Goal: Find specific page/section: Find specific page/section

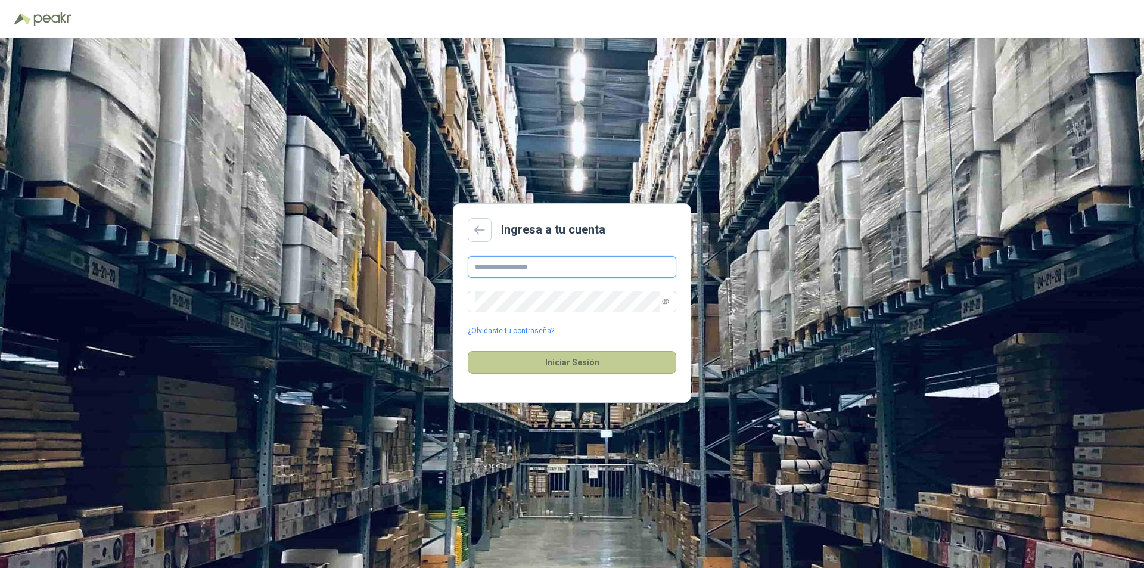
type input "**********"
click at [617, 359] on button "Iniciar Sesión" at bounding box center [572, 362] width 208 height 23
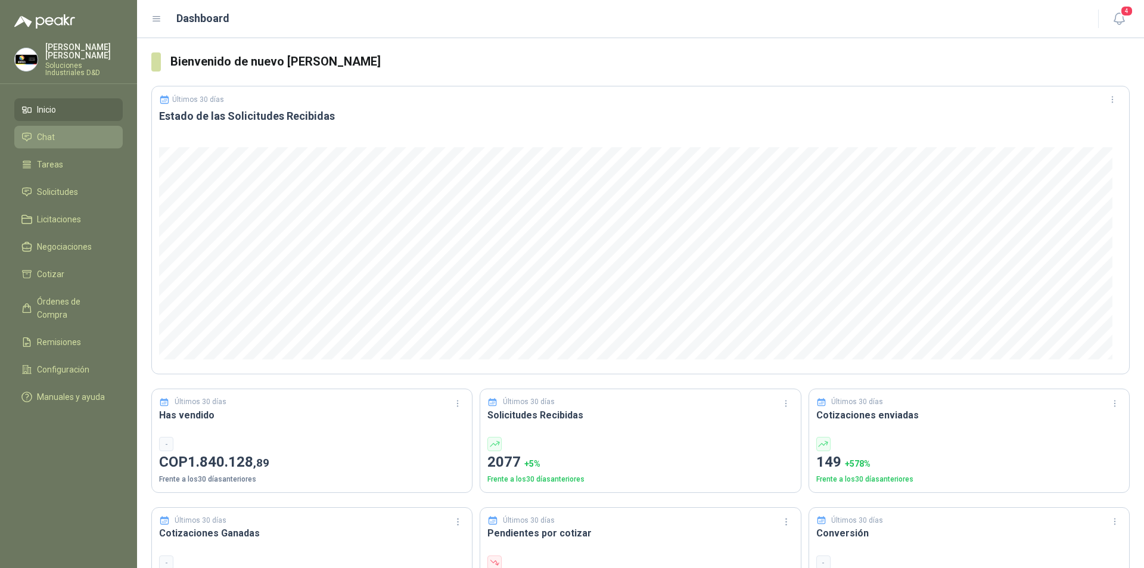
click at [45, 130] on span "Chat" at bounding box center [46, 136] width 18 height 13
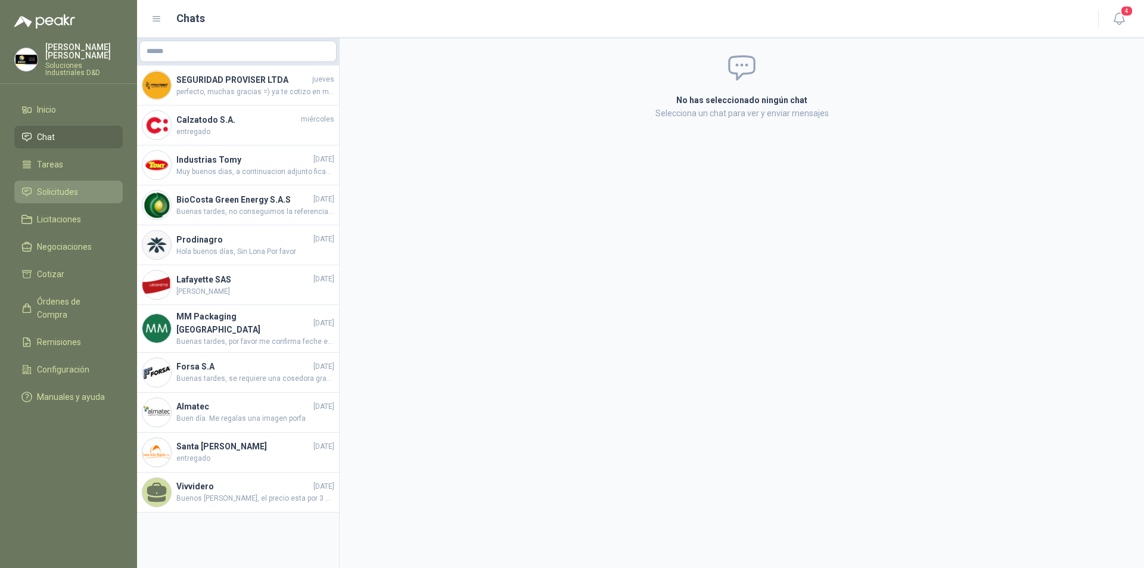
click at [50, 185] on span "Solicitudes" at bounding box center [57, 191] width 41 height 13
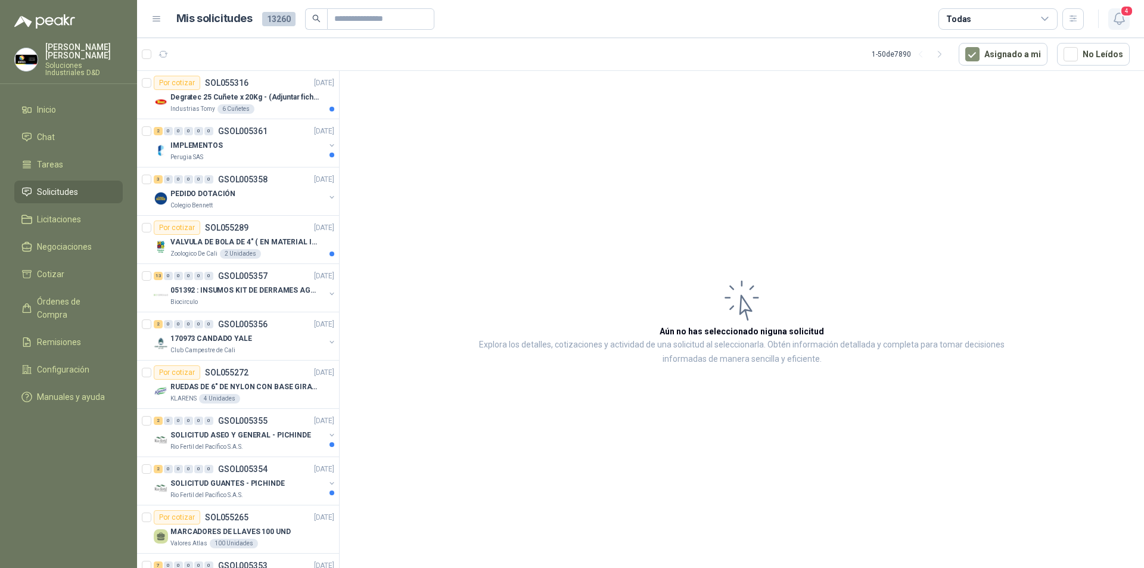
click at [1119, 15] on icon "button" at bounding box center [1118, 18] width 15 height 15
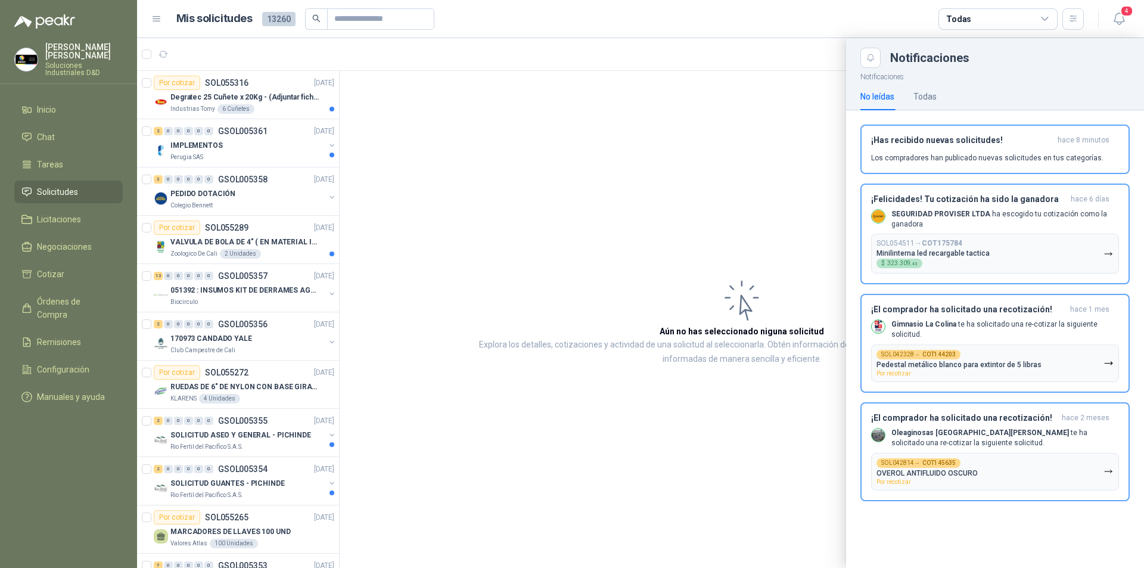
click at [621, 157] on div at bounding box center [640, 302] width 1007 height 529
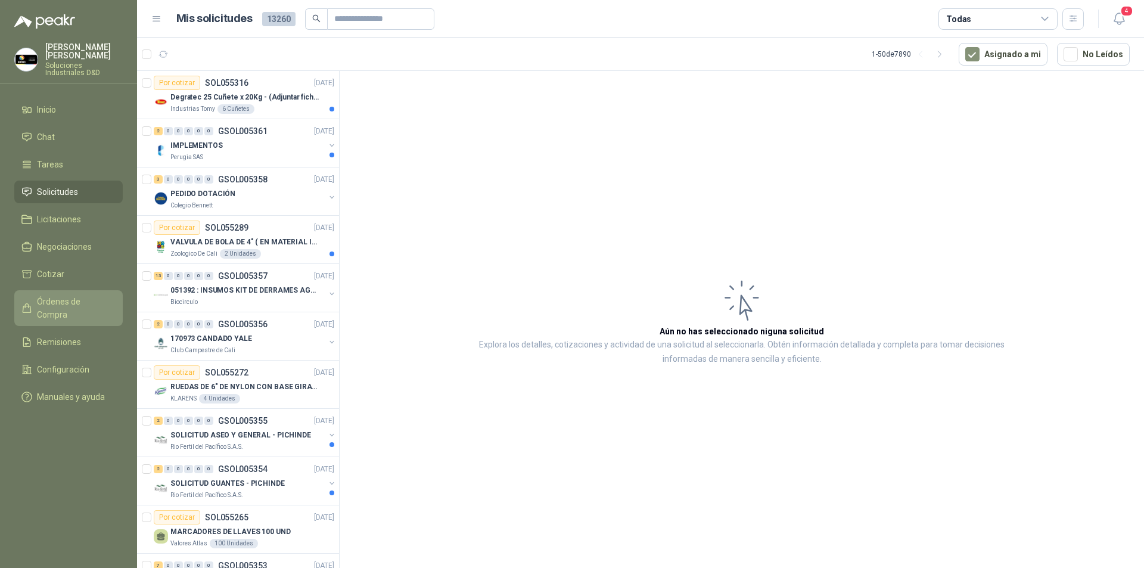
click at [73, 296] on span "Órdenes de Compra" at bounding box center [74, 308] width 74 height 26
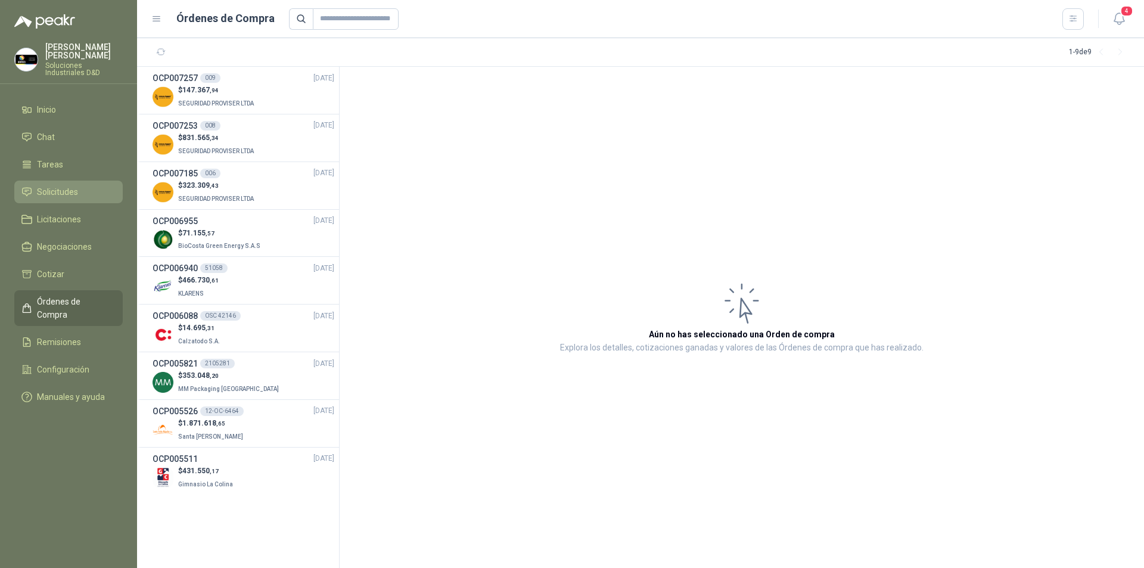
click at [41, 186] on span "Solicitudes" at bounding box center [57, 191] width 41 height 13
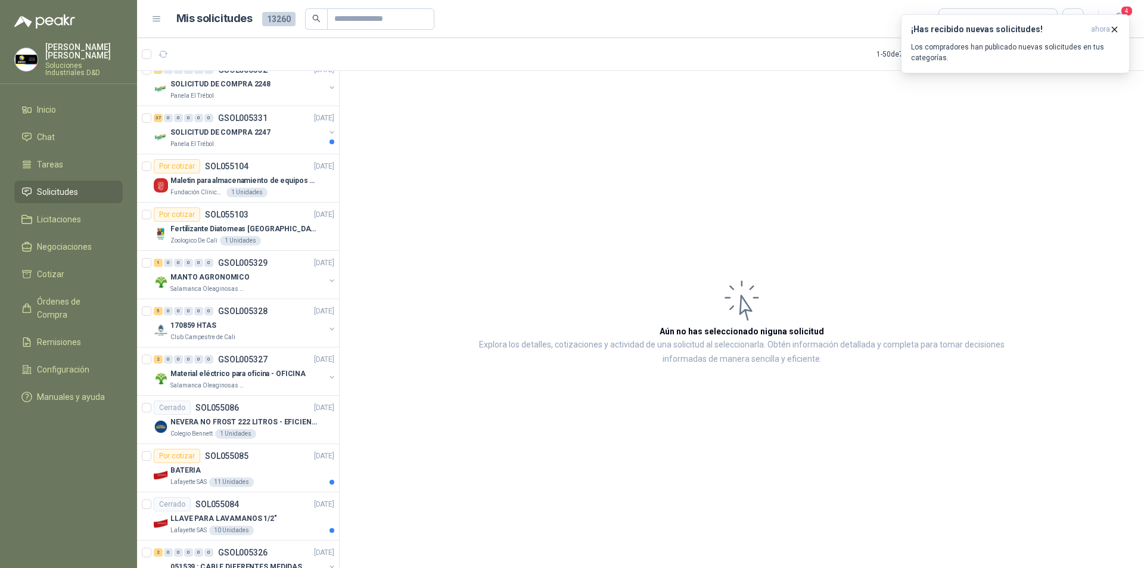
scroll to position [1840, 0]
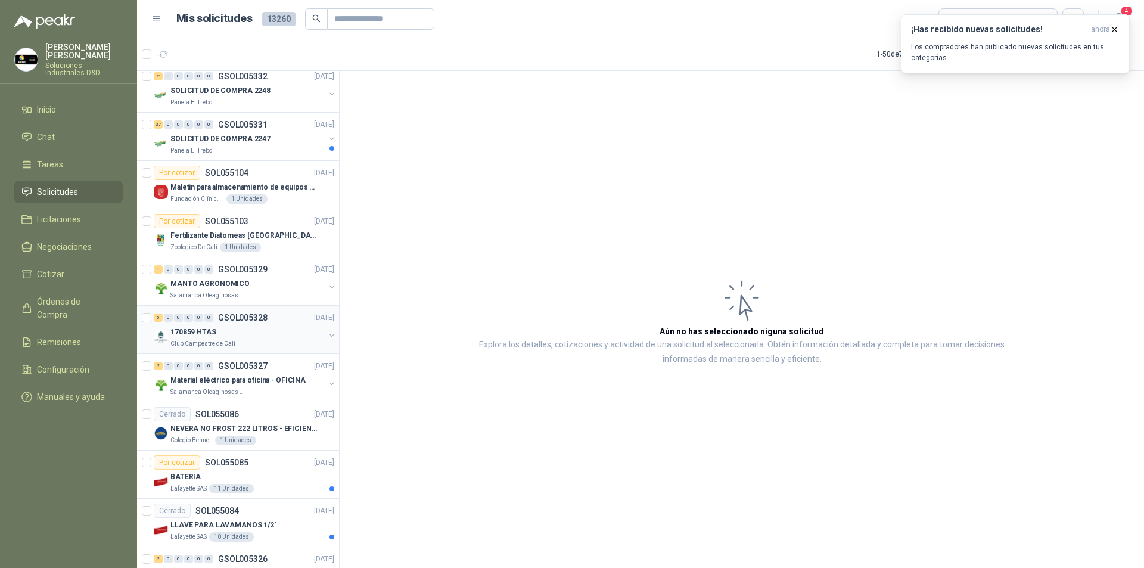
click at [200, 331] on p "170859 HTAS" at bounding box center [193, 331] width 46 height 11
